Goal: Task Accomplishment & Management: Manage account settings

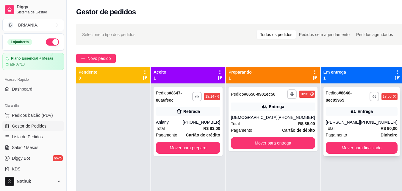
click at [381, 128] on strong "R$ 90,00" at bounding box center [389, 128] width 17 height 5
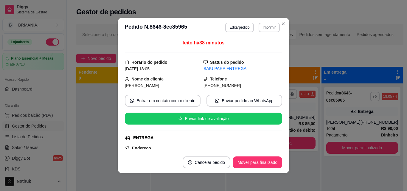
scroll to position [102, 0]
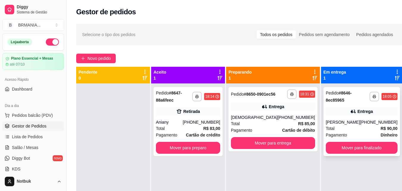
click at [362, 108] on div "Entrega" at bounding box center [362, 111] width 72 height 8
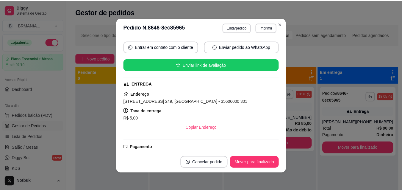
scroll to position [55, 0]
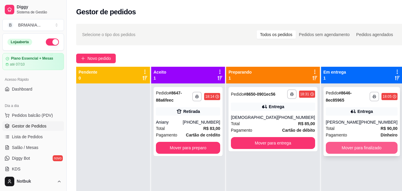
click at [356, 144] on button "Mover para finalizado" at bounding box center [362, 148] width 72 height 12
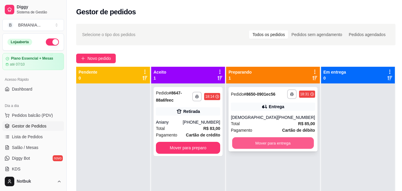
click at [277, 144] on button "Mover para entrega" at bounding box center [273, 143] width 82 height 12
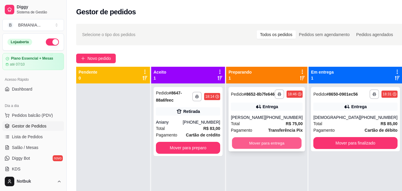
click at [268, 148] on button "Mover para entrega" at bounding box center [267, 143] width 70 height 12
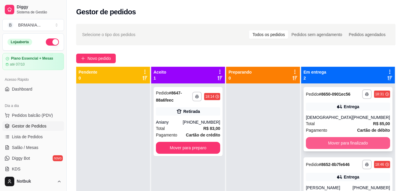
click at [352, 147] on button "Mover para finalizado" at bounding box center [348, 143] width 84 height 12
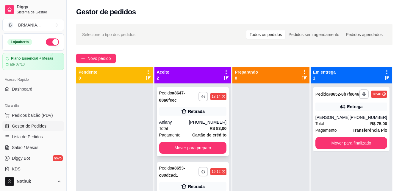
click at [219, 124] on div "[PHONE_NUMBER]" at bounding box center [208, 122] width 38 height 6
click at [191, 170] on div "Pedido # 8653-c80dcad1" at bounding box center [179, 171] width 40 height 14
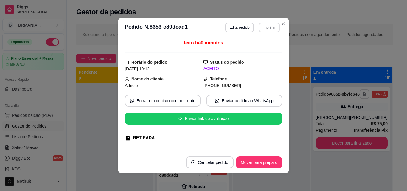
click at [260, 30] on button "Imprimir" at bounding box center [269, 28] width 21 height 10
click at [259, 44] on button "IMPRESSORA" at bounding box center [256, 47] width 42 height 9
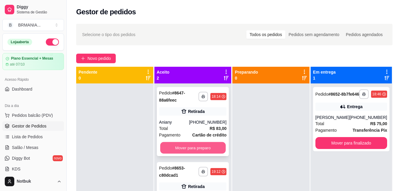
click at [202, 143] on button "Mover para preparo" at bounding box center [193, 148] width 66 height 12
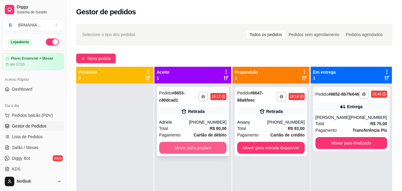
click at [201, 144] on button "Mover para preparo" at bounding box center [193, 148] width 68 height 12
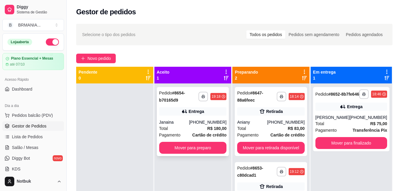
click at [216, 124] on div "[PHONE_NUMBER]" at bounding box center [208, 122] width 38 height 6
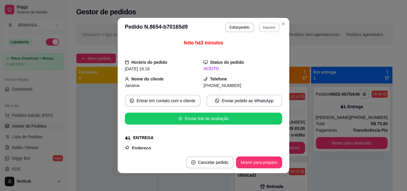
click at [265, 31] on button "Imprimir" at bounding box center [269, 27] width 21 height 9
click at [256, 52] on button "IMPRESSORA" at bounding box center [256, 47] width 42 height 9
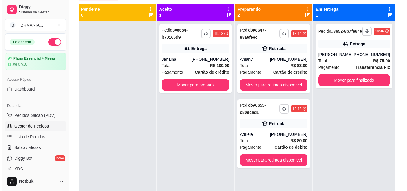
scroll to position [63, 0]
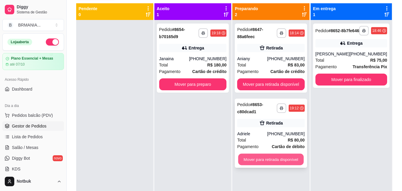
click at [281, 162] on button "Mover para retirada disponível" at bounding box center [272, 160] width 66 height 12
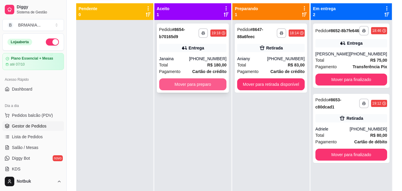
click at [216, 87] on button "Mover para preparo" at bounding box center [193, 84] width 68 height 12
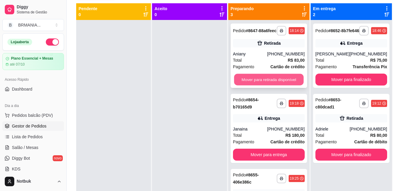
click at [272, 83] on button "Mover para retirada disponível" at bounding box center [269, 80] width 70 height 12
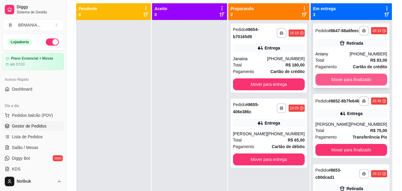
click at [328, 82] on button "Mover para finalizado" at bounding box center [352, 80] width 72 height 12
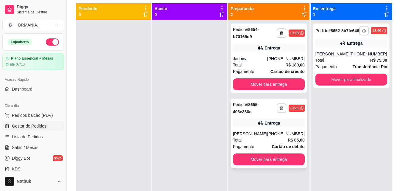
click at [284, 109] on icon "button" at bounding box center [282, 108] width 4 height 4
click at [273, 127] on button "IMPRESSORA" at bounding box center [266, 128] width 42 height 9
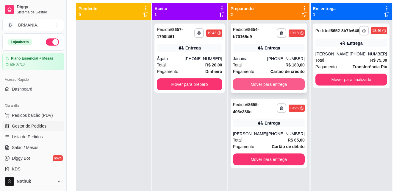
click at [262, 83] on button "Mover para entrega" at bounding box center [269, 84] width 72 height 12
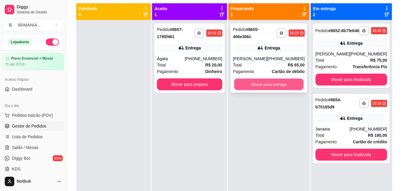
click at [267, 85] on button "Mover para entrega" at bounding box center [269, 85] width 70 height 12
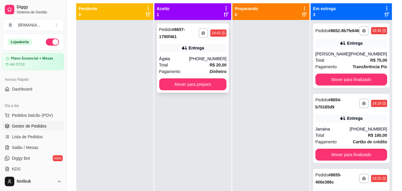
click at [199, 61] on div "[PHONE_NUMBER]" at bounding box center [208, 59] width 38 height 6
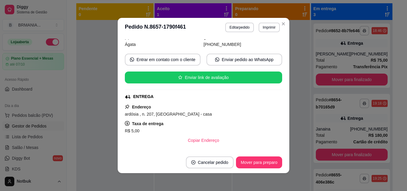
scroll to position [40, 0]
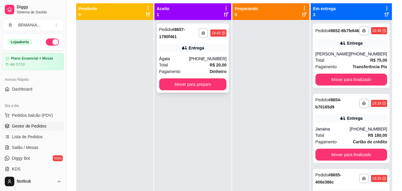
click at [200, 61] on div "[PHONE_NUMBER]" at bounding box center [208, 59] width 38 height 6
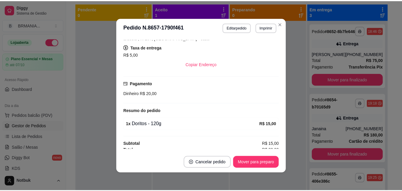
scroll to position [122, 0]
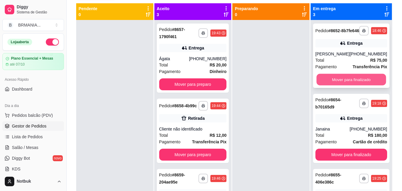
click at [348, 84] on button "Mover para finalizado" at bounding box center [352, 80] width 70 height 12
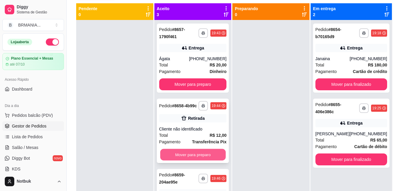
click at [201, 161] on button "Mover para preparo" at bounding box center [193, 155] width 66 height 12
click at [201, 161] on div "Mover para preparo" at bounding box center [193, 155] width 68 height 12
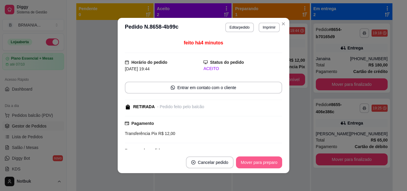
click at [255, 164] on button "Mover para preparo" at bounding box center [259, 162] width 46 height 12
click at [255, 164] on button "Mover para retirada disponível" at bounding box center [249, 162] width 66 height 12
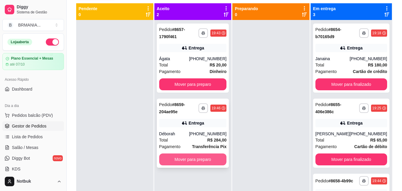
click at [213, 161] on button "Mover para preparo" at bounding box center [193, 159] width 68 height 12
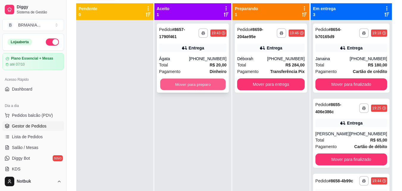
click at [209, 84] on button "Mover para preparo" at bounding box center [193, 85] width 66 height 12
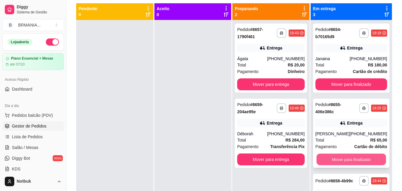
click at [352, 159] on button "Mover para finalizado" at bounding box center [352, 160] width 70 height 12
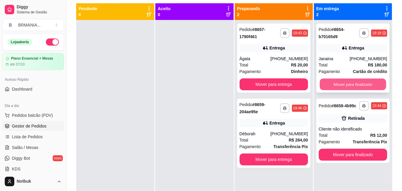
click at [346, 83] on button "Mover para finalizado" at bounding box center [353, 85] width 66 height 12
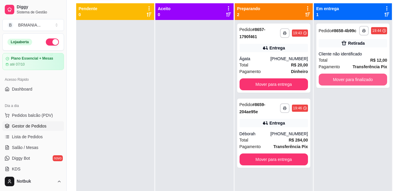
click at [346, 83] on button "Mover para finalizado" at bounding box center [353, 80] width 69 height 12
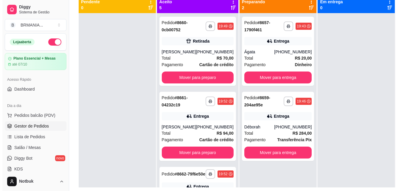
scroll to position [91, 0]
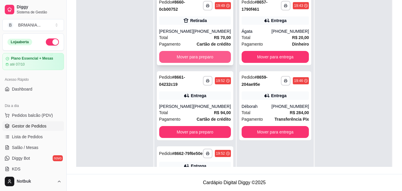
click at [191, 55] on button "Mover para preparo" at bounding box center [195, 57] width 72 height 12
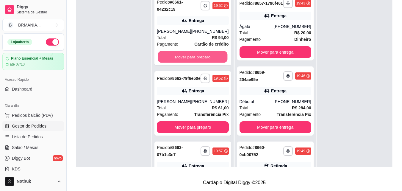
click at [191, 55] on button "Mover para preparo" at bounding box center [193, 57] width 70 height 12
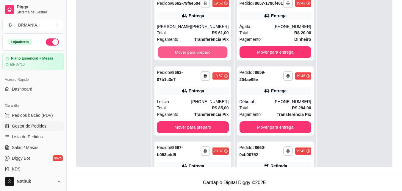
click at [191, 55] on button "Mover para preparo" at bounding box center [193, 52] width 70 height 12
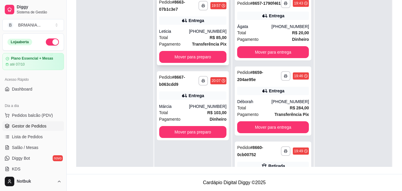
click at [196, 24] on div "Entrega" at bounding box center [193, 20] width 68 height 8
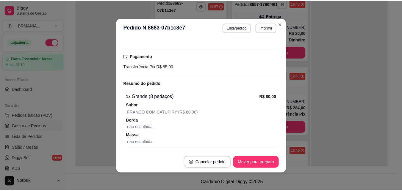
scroll to position [151, 0]
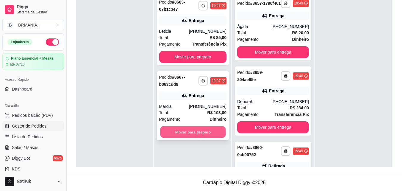
click at [206, 133] on button "Mover para preparo" at bounding box center [193, 132] width 66 height 12
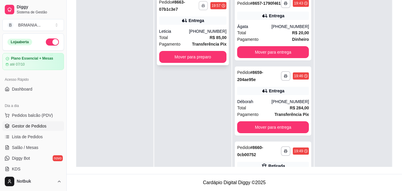
click at [203, 7] on icon "button" at bounding box center [204, 6] width 4 height 4
click at [194, 26] on button "IMPRESSORA" at bounding box center [186, 26] width 42 height 9
click at [256, 56] on button "Mover para entrega" at bounding box center [274, 52] width 70 height 12
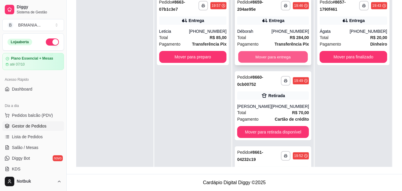
click at [261, 56] on button "Mover para entrega" at bounding box center [274, 57] width 70 height 12
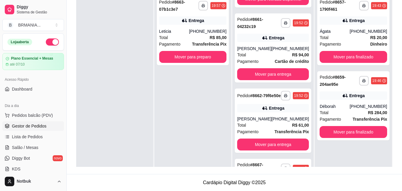
scroll to position [58, 0]
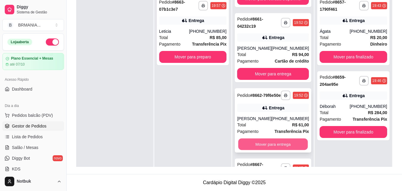
click at [282, 149] on button "Mover para entrega" at bounding box center [274, 145] width 70 height 12
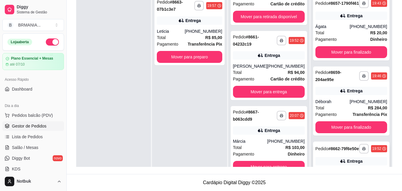
scroll to position [40, 0]
click at [196, 56] on button "Mover para preparo" at bounding box center [189, 57] width 65 height 12
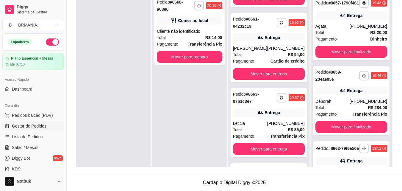
scroll to position [0, 0]
click at [27, 136] on span "Lista de Pedidos" at bounding box center [27, 137] width 31 height 6
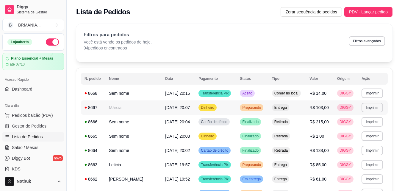
click at [321, 108] on span "R$ 103,00" at bounding box center [319, 107] width 19 height 5
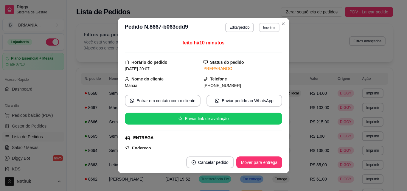
click at [261, 29] on button "Imprimir" at bounding box center [269, 27] width 21 height 9
click at [256, 47] on button "IMPRESSORA" at bounding box center [256, 47] width 42 height 9
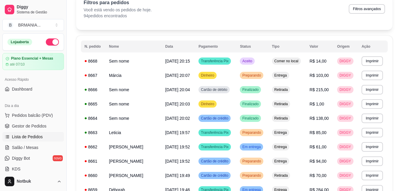
scroll to position [35, 0]
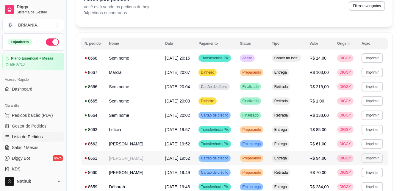
click at [367, 160] on button "Imprimir" at bounding box center [372, 158] width 21 height 10
click at [367, 178] on button "IMPRESSORA" at bounding box center [360, 180] width 43 height 10
click at [43, 127] on span "Gestor de Pedidos" at bounding box center [29, 126] width 35 height 6
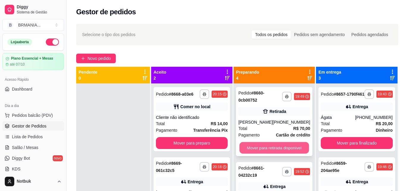
click at [262, 150] on button "Mover para retirada disponível" at bounding box center [275, 148] width 70 height 12
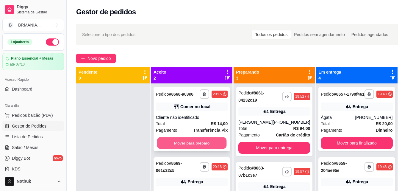
click at [204, 141] on button "Mover para preparo" at bounding box center [192, 143] width 70 height 12
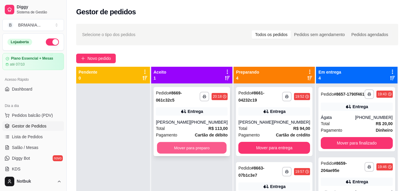
click at [200, 150] on button "Mover para preparo" at bounding box center [192, 148] width 70 height 12
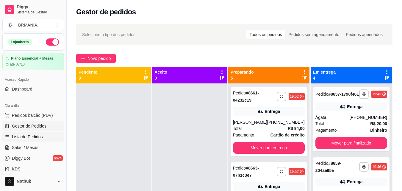
click at [32, 140] on link "Lista de Pedidos" at bounding box center [33, 137] width 62 height 10
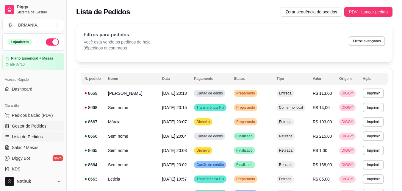
click at [19, 129] on span "Gestor de Pedidos" at bounding box center [29, 126] width 35 height 6
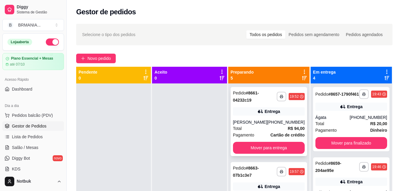
click at [288, 128] on strong "R$ 94,00" at bounding box center [296, 128] width 17 height 5
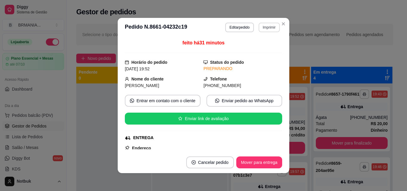
click at [278, 24] on section "**********" at bounding box center [204, 95] width 172 height 155
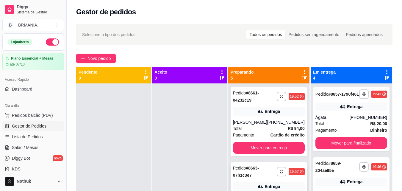
click at [262, 172] on div "Pedido # 8663-07b1c3e7" at bounding box center [255, 171] width 44 height 14
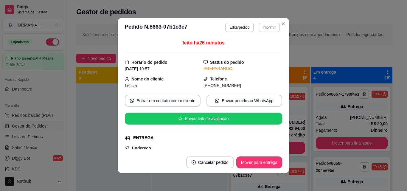
click at [270, 27] on button "Imprimir" at bounding box center [269, 28] width 21 height 10
click at [259, 49] on button "IMPRESSORA" at bounding box center [256, 47] width 42 height 9
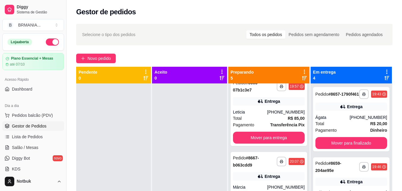
scroll to position [86, 0]
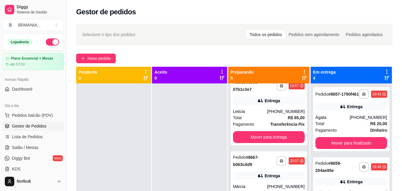
click at [284, 172] on div "Entrega" at bounding box center [269, 176] width 72 height 8
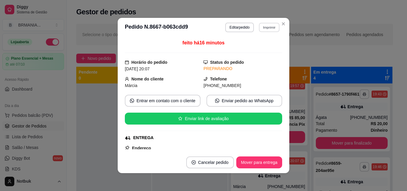
click at [265, 29] on button "Imprimir" at bounding box center [269, 27] width 21 height 9
click at [264, 50] on button "IMPRESSORA" at bounding box center [256, 47] width 42 height 9
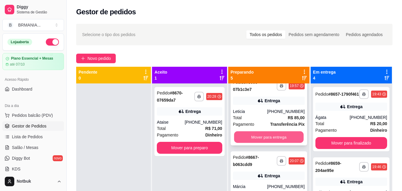
click at [276, 138] on button "Mover para entrega" at bounding box center [269, 137] width 70 height 12
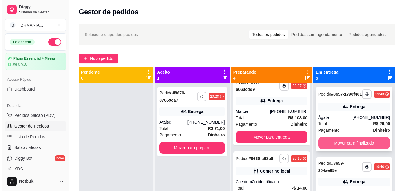
scroll to position [11, 0]
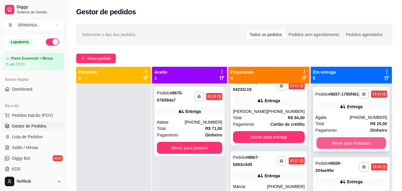
click at [338, 146] on button "Mover para finalizado" at bounding box center [352, 143] width 70 height 12
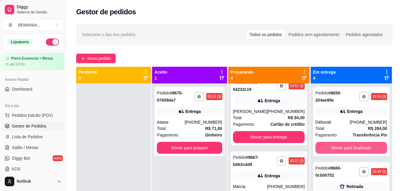
click at [338, 146] on button "Mover para finalizado" at bounding box center [352, 148] width 72 height 12
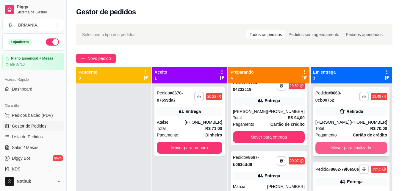
click at [338, 146] on button "Mover para finalizado" at bounding box center [352, 148] width 72 height 12
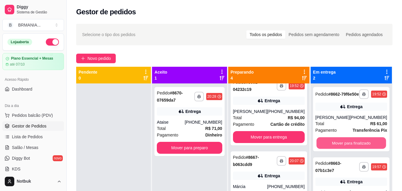
click at [338, 146] on button "Mover para finalizado" at bounding box center [352, 143] width 70 height 12
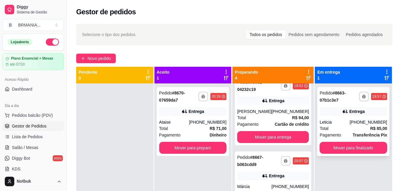
click at [350, 107] on div "**********" at bounding box center [354, 121] width 72 height 69
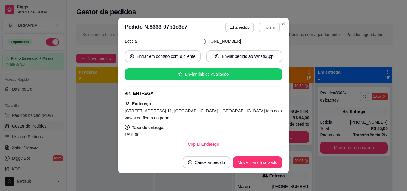
scroll to position [53, 0]
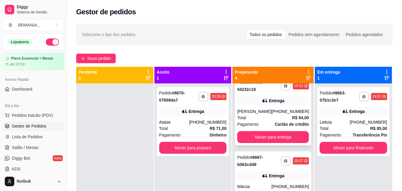
click at [279, 109] on div "[PHONE_NUMBER]" at bounding box center [291, 111] width 38 height 6
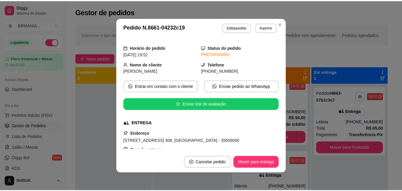
scroll to position [27, 0]
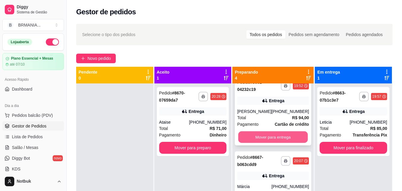
click at [269, 138] on button "Mover para entrega" at bounding box center [274, 137] width 70 height 12
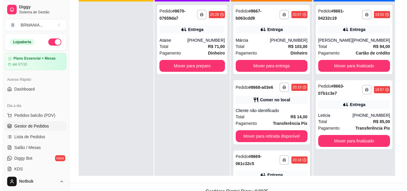
scroll to position [91, 0]
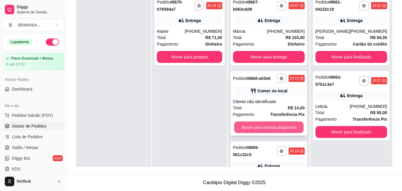
click at [291, 133] on button "Mover para retirada disponível" at bounding box center [269, 128] width 70 height 12
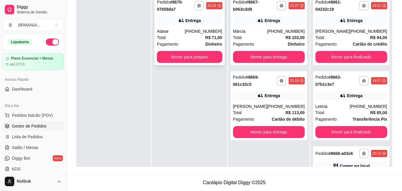
click at [185, 31] on div "Ataise" at bounding box center [171, 31] width 28 height 6
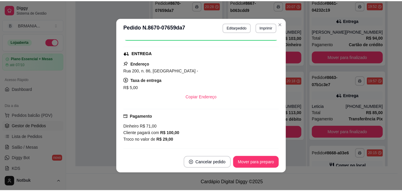
scroll to position [94, 0]
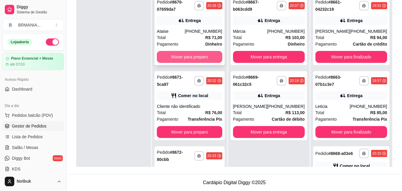
click at [183, 59] on button "Mover para preparo" at bounding box center [189, 57] width 65 height 12
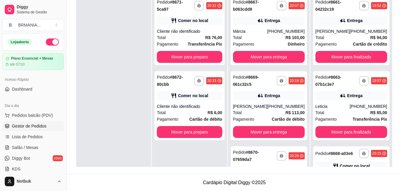
click at [183, 59] on div "**********" at bounding box center [190, 30] width 70 height 69
click at [201, 51] on button "Mover para preparo" at bounding box center [189, 57] width 65 height 12
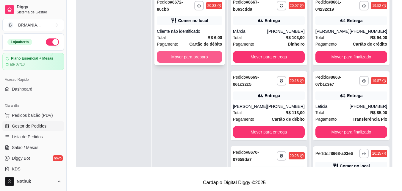
click at [194, 52] on button "Mover para preparo" at bounding box center [189, 57] width 65 height 12
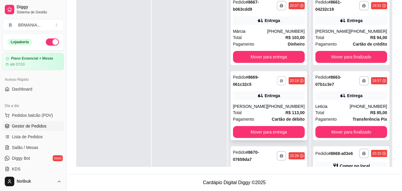
click at [277, 82] on button "button" at bounding box center [281, 80] width 9 height 9
click at [273, 99] on button "IMPRESSORA" at bounding box center [262, 102] width 43 height 10
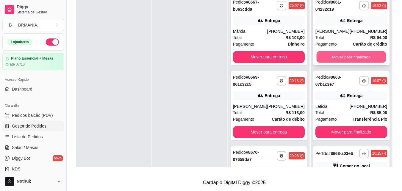
click at [356, 59] on button "Mover para finalizado" at bounding box center [352, 57] width 70 height 12
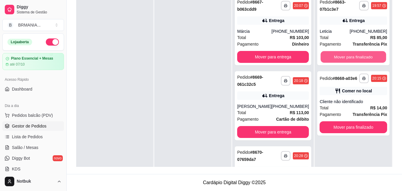
click at [356, 59] on button "Mover para finalizado" at bounding box center [354, 57] width 66 height 12
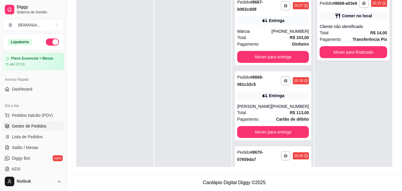
click at [356, 59] on div "**********" at bounding box center [354, 28] width 72 height 64
drag, startPoint x: 375, startPoint y: 59, endPoint x: 371, endPoint y: 56, distance: 5.5
click at [371, 56] on div "**********" at bounding box center [354, 28] width 72 height 64
click at [369, 53] on button "Mover para finalizado" at bounding box center [354, 52] width 68 height 12
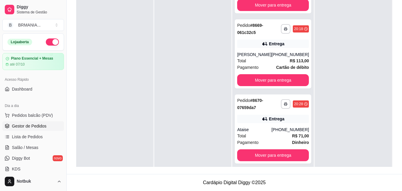
scroll to position [95, 0]
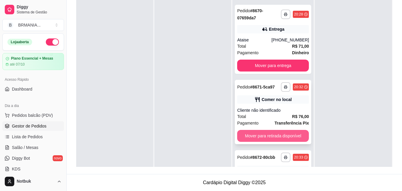
click at [292, 133] on button "Mover para retirada disponível" at bounding box center [273, 136] width 72 height 12
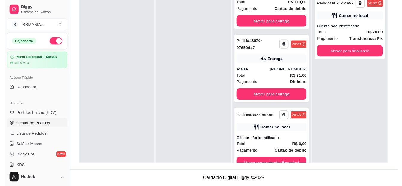
scroll to position [115, 0]
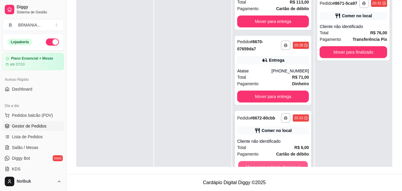
click at [275, 162] on button "Mover para retirada disponível" at bounding box center [274, 167] width 70 height 12
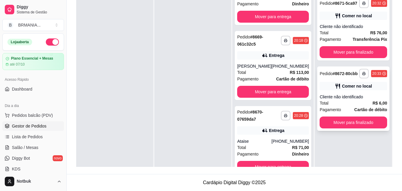
scroll to position [40, 0]
click at [345, 53] on button "Mover para finalizado" at bounding box center [354, 52] width 66 height 12
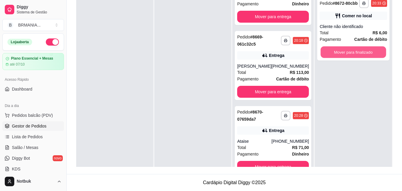
click at [345, 53] on button "Mover para finalizado" at bounding box center [354, 52] width 66 height 12
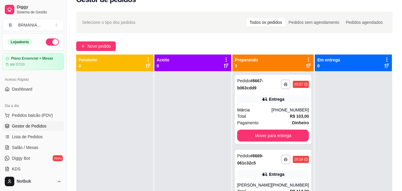
scroll to position [0, 0]
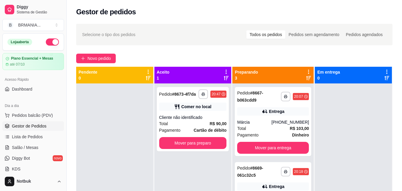
click at [393, 12] on div "Gestor de pedidos" at bounding box center [235, 10] width 336 height 20
click at [207, 145] on button "Mover para preparo" at bounding box center [193, 143] width 68 height 12
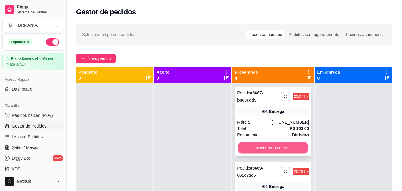
click at [276, 148] on button "Mover para entrega" at bounding box center [274, 148] width 70 height 12
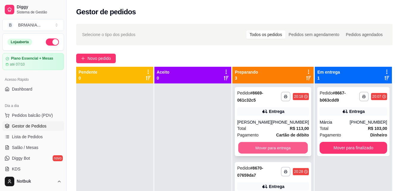
click at [273, 147] on button "Mover para entrega" at bounding box center [274, 148] width 70 height 12
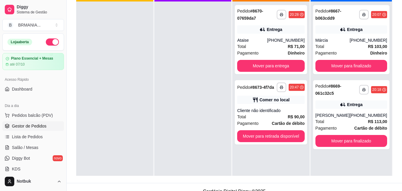
scroll to position [91, 0]
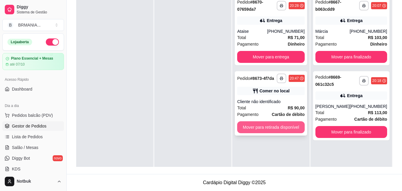
click at [286, 128] on button "Mover para retirada disponível" at bounding box center [271, 127] width 68 height 12
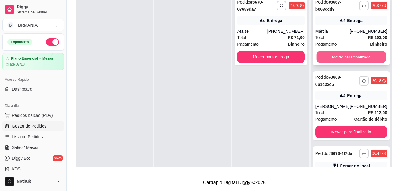
click at [340, 58] on button "Mover para finalizado" at bounding box center [352, 57] width 70 height 12
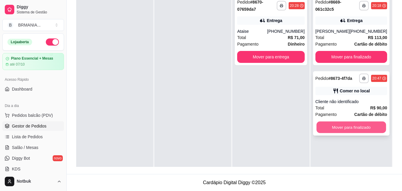
click at [353, 128] on button "Mover para finalizado" at bounding box center [352, 128] width 70 height 12
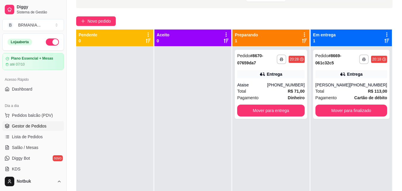
scroll to position [0, 0]
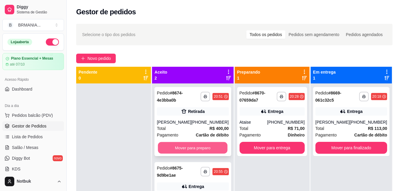
click at [203, 150] on button "Mover para preparo" at bounding box center [193, 148] width 70 height 12
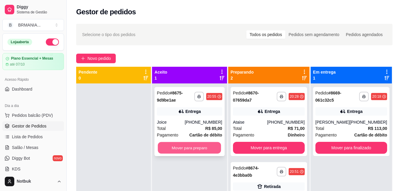
click at [201, 148] on button "Mover para preparo" at bounding box center [189, 148] width 63 height 12
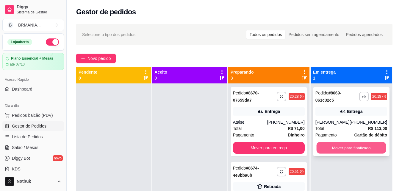
click at [324, 148] on button "Mover para finalizado" at bounding box center [352, 148] width 70 height 12
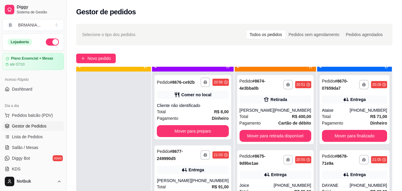
scroll to position [17, 0]
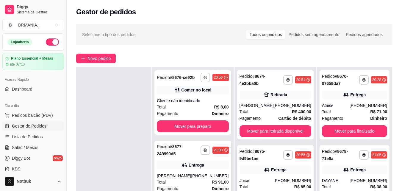
click at [283, 168] on div "Entrega" at bounding box center [276, 170] width 72 height 8
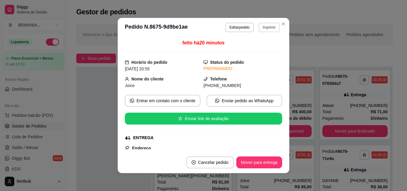
click at [269, 29] on button "Imprimir" at bounding box center [269, 28] width 21 height 10
click at [269, 49] on button "IMPRESSORA" at bounding box center [256, 48] width 43 height 10
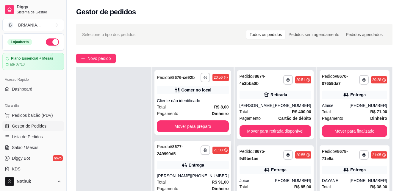
click at [203, 171] on div "**********" at bounding box center [193, 175] width 77 height 69
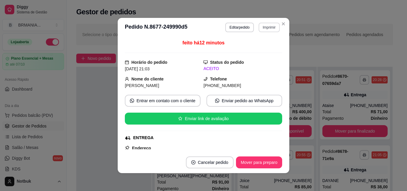
click at [269, 28] on button "Imprimir" at bounding box center [269, 28] width 21 height 10
click at [266, 50] on button "IMPRESSORA" at bounding box center [256, 48] width 43 height 10
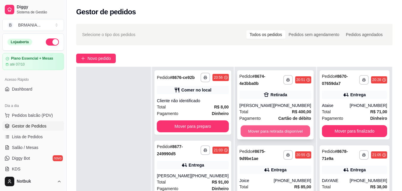
click at [274, 130] on button "Mover para retirada disponível" at bounding box center [276, 131] width 70 height 12
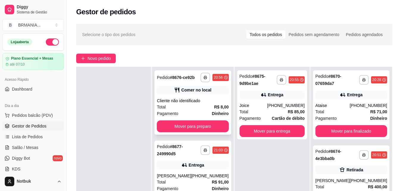
click at [202, 131] on div "**********" at bounding box center [193, 102] width 77 height 64
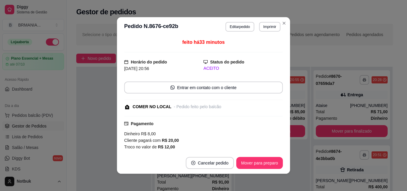
click at [201, 128] on div "Pagamento Dinheiro R$ 8,00 Cliente pagará com R$ 20,00 Troco no valor de R$ 12,…" at bounding box center [203, 135] width 159 height 30
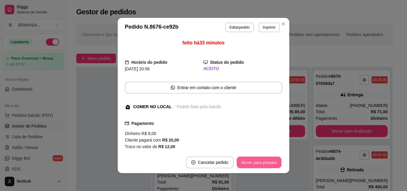
click at [255, 161] on button "Mover para preparo" at bounding box center [259, 163] width 45 height 12
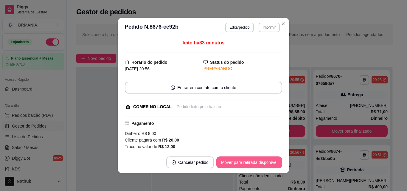
click at [255, 161] on button "Mover para retirada disponível" at bounding box center [249, 162] width 66 height 12
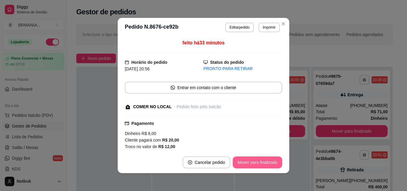
click at [255, 161] on button "Mover para finalizado" at bounding box center [257, 162] width 49 height 12
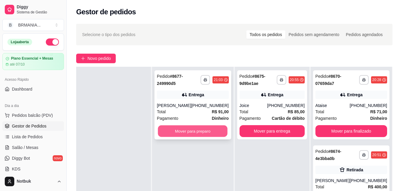
click at [196, 131] on button "Mover para preparo" at bounding box center [193, 131] width 70 height 12
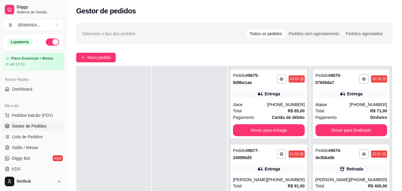
scroll to position [0, 0]
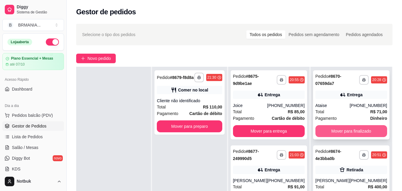
click at [346, 130] on button "Mover para finalizado" at bounding box center [352, 131] width 72 height 12
click at [346, 130] on div "Mover para finalizado" at bounding box center [352, 131] width 72 height 12
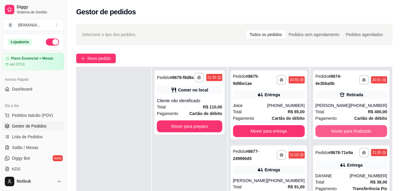
click at [349, 130] on button "Mover para finalizado" at bounding box center [352, 131] width 72 height 12
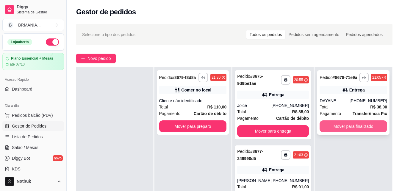
click at [348, 126] on button "Mover para finalizado" at bounding box center [354, 126] width 68 height 12
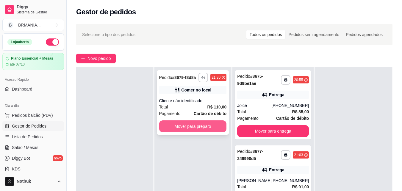
click at [214, 123] on button "Mover para preparo" at bounding box center [193, 126] width 68 height 12
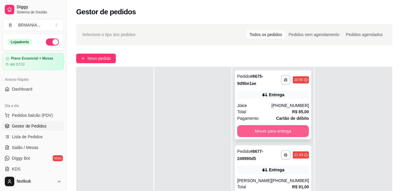
click at [290, 129] on button "Mover para entrega" at bounding box center [273, 131] width 72 height 12
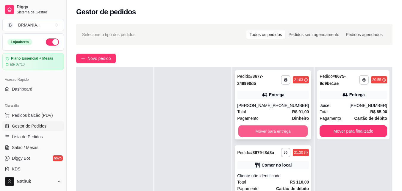
click at [284, 131] on button "Mover para entrega" at bounding box center [274, 131] width 70 height 12
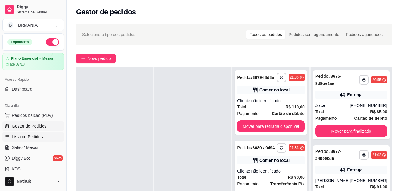
click at [30, 140] on link "Lista de Pedidos" at bounding box center [33, 137] width 62 height 10
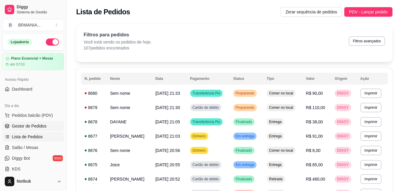
click at [36, 125] on span "Gestor de Pedidos" at bounding box center [29, 126] width 35 height 6
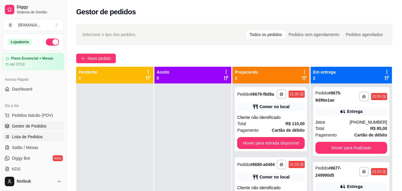
click at [22, 134] on span "Lista de Pedidos" at bounding box center [27, 137] width 31 height 6
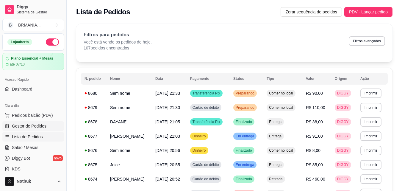
click at [40, 124] on span "Gestor de Pedidos" at bounding box center [29, 126] width 35 height 6
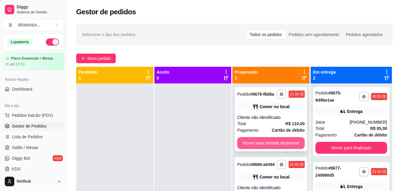
click at [270, 144] on button "Mover para retirada disponível" at bounding box center [271, 143] width 68 height 12
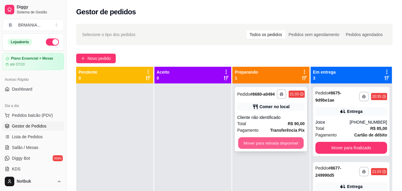
click at [270, 143] on button "Mover para retirada disponível" at bounding box center [272, 143] width 66 height 12
